Goal: Information Seeking & Learning: Learn about a topic

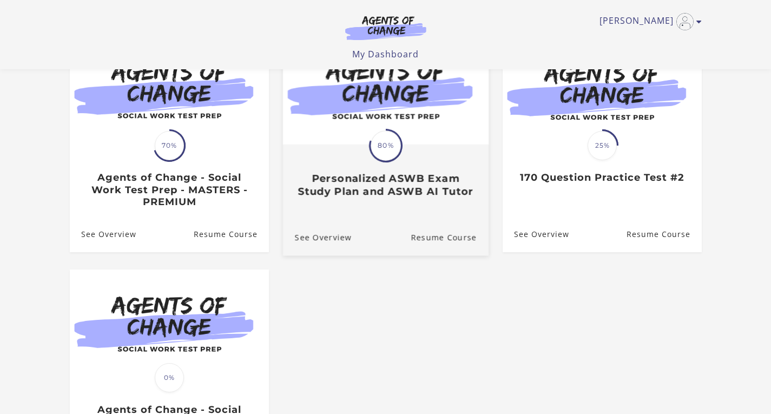
click at [432, 189] on h3 "Personalized ASWB Exam Study Plan and ASWB AI Tutor" at bounding box center [385, 185] width 182 height 25
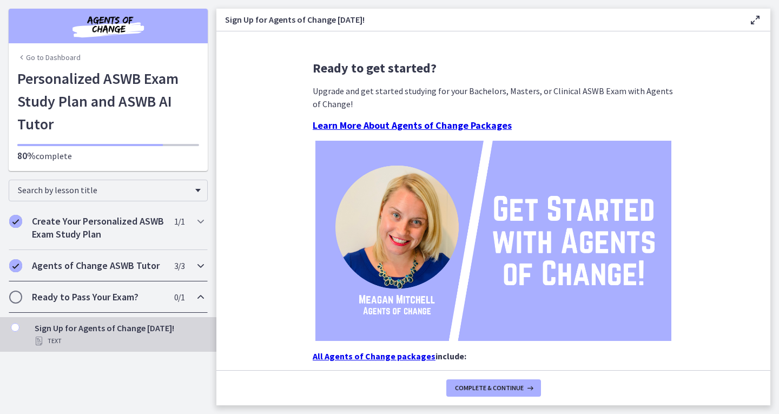
click at [137, 273] on div "Agents of Change ASWB Tutor 3 / 3 Completed" at bounding box center [108, 265] width 199 height 31
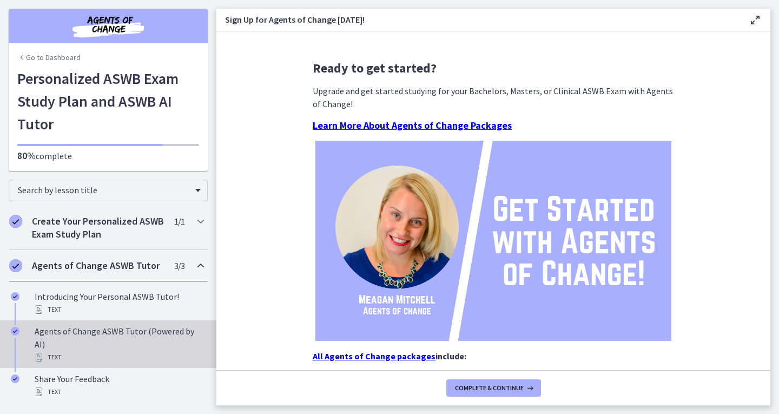
click at [129, 333] on div "Agents of Change ASWB Tutor (Powered by AI) Text" at bounding box center [119, 343] width 169 height 39
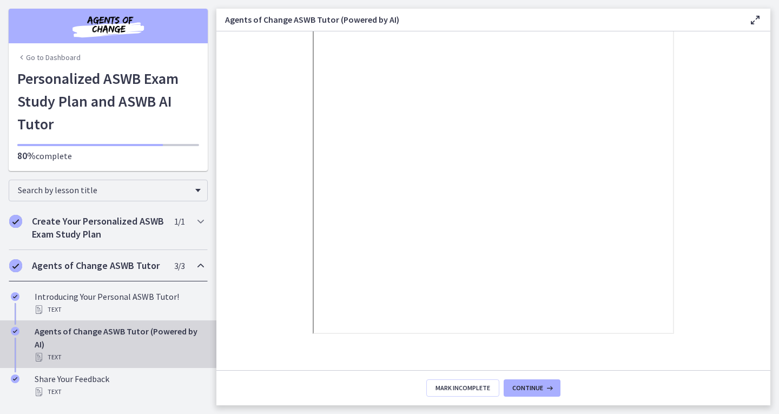
scroll to position [154, 0]
